Goal: Task Accomplishment & Management: Manage account settings

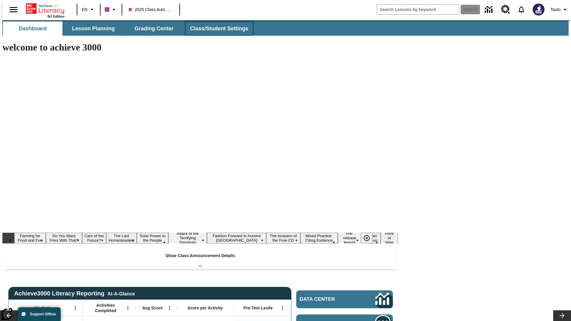
click at [216, 29] on span "Class/Student Settings" at bounding box center [219, 28] width 58 height 7
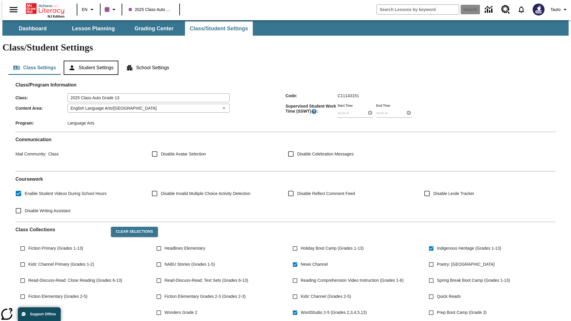
click at [90, 61] on button "Student Settings" at bounding box center [91, 68] width 54 height 14
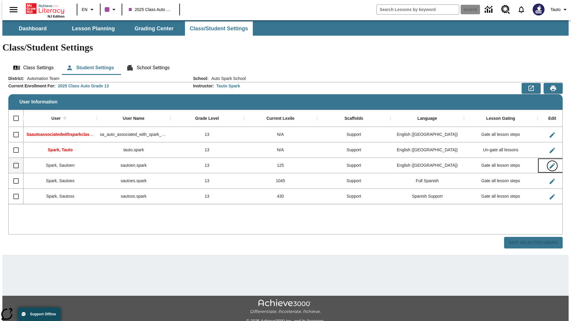
click at [550, 163] on icon "Edit User" at bounding box center [552, 165] width 5 height 5
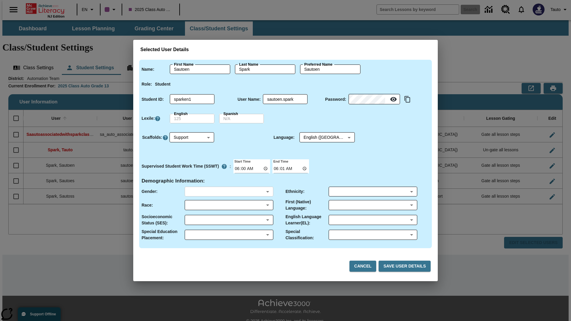
click at [229, 192] on body "Skip to main content NJ Edition EN 2025 Class Auto Grade 13 Search 0 Tauto Dash…" at bounding box center [285, 177] width 567 height 314
click at [229, 205] on body "Skip to main content NJ Edition EN 2025 Class Auto Grade 13 Search 0 Tauto Dash…" at bounding box center [285, 177] width 567 height 314
click at [229, 220] on body "Skip to main content NJ Edition EN 2025 Class Auto Grade 13 Search 0 Tauto Dash…" at bounding box center [285, 177] width 567 height 314
click at [229, 235] on body "Skip to main content NJ Edition EN 2025 Class Auto Grade 13 Search 0 Tauto Dash…" at bounding box center [285, 177] width 567 height 314
click at [373, 192] on body "Skip to main content NJ Edition EN 2025 Class Auto Grade 13 Search 0 Tauto Dash…" at bounding box center [285, 177] width 567 height 314
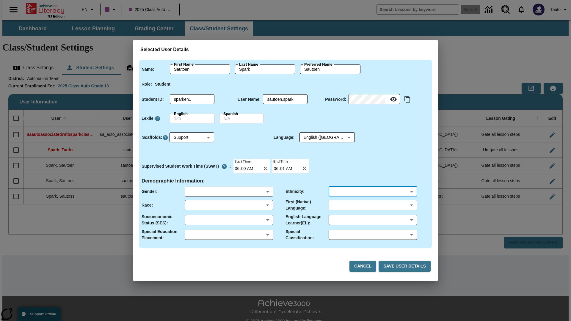
click at [373, 205] on body "Skip to main content NJ Edition EN 2025 Class Auto Grade 13 Search 0 Tauto Dash…" at bounding box center [285, 177] width 567 height 314
click at [373, 220] on body "Skip to main content NJ Edition EN 2025 Class Auto Grade 13 Search 0 Tauto Dash…" at bounding box center [285, 177] width 567 height 314
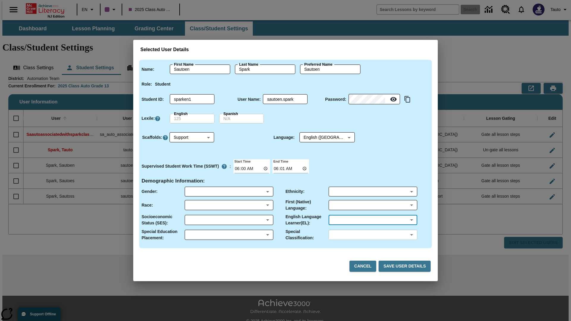
click at [373, 235] on body "Skip to main content NJ Edition EN 2025 Class Auto Grade 13 Search 0 Tauto Dash…" at bounding box center [285, 177] width 567 height 314
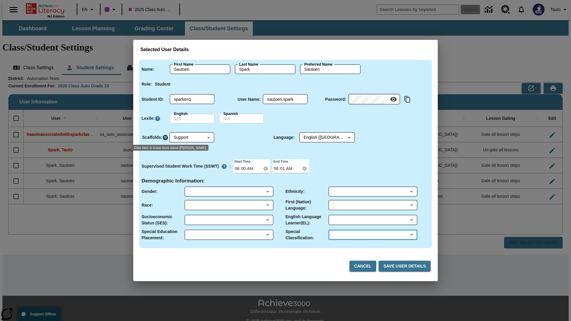
click at [165, 137] on icon "Click here to know more about Scaffolds" at bounding box center [165, 138] width 6 height 6
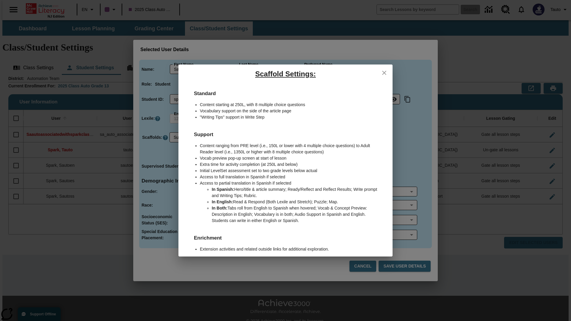
click at [384, 73] on icon "close" at bounding box center [384, 73] width 4 height 4
